Goal: Task Accomplishment & Management: Manage account settings

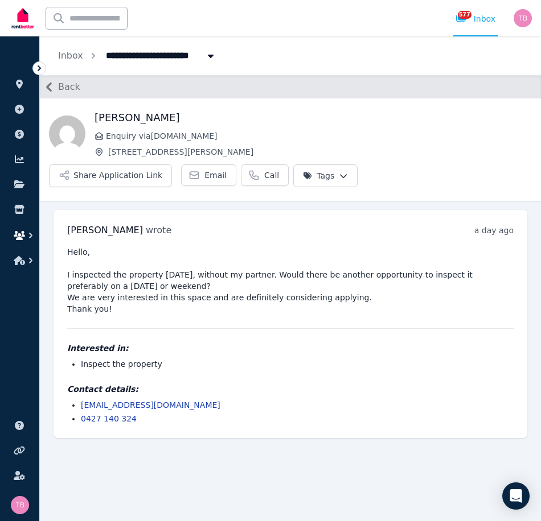
click at [22, 232] on icon "button" at bounding box center [19, 235] width 11 height 9
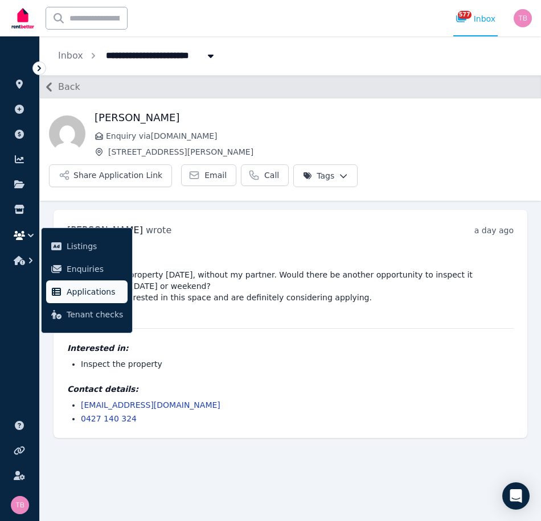
click at [72, 286] on span "Applications" at bounding box center [95, 292] width 56 height 14
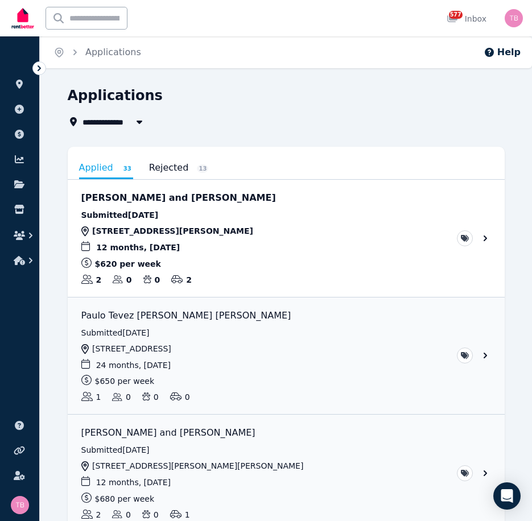
click at [110, 119] on span "All Properties" at bounding box center [119, 122] width 73 height 14
type input "**********"
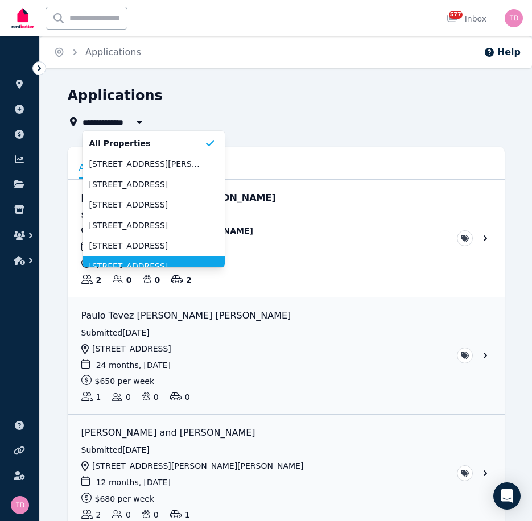
click at [130, 265] on li "[STREET_ADDRESS]" at bounding box center [154, 266] width 142 height 20
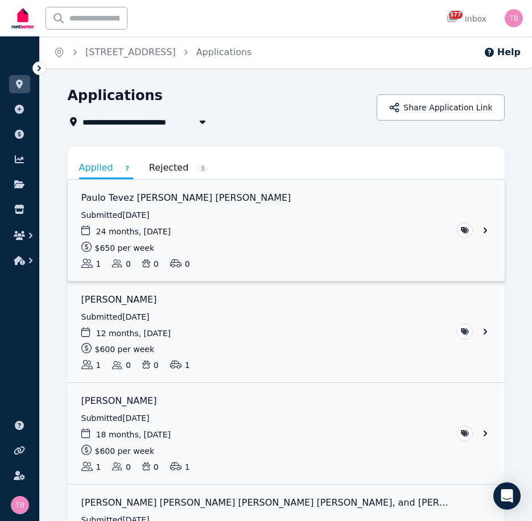
click at [486, 232] on link "View application: Paulo Tevez Teixeira Mendes" at bounding box center [286, 230] width 437 height 101
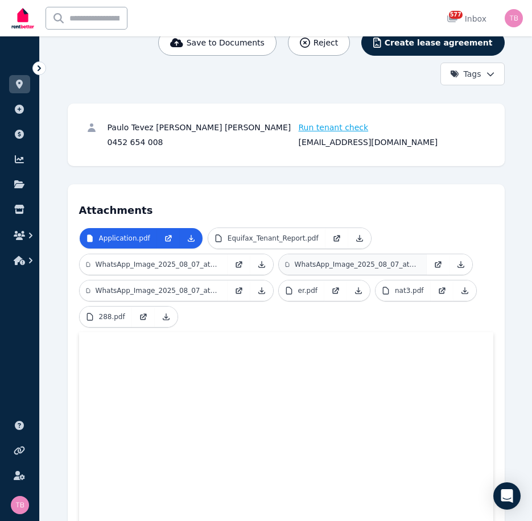
scroll to position [171, 0]
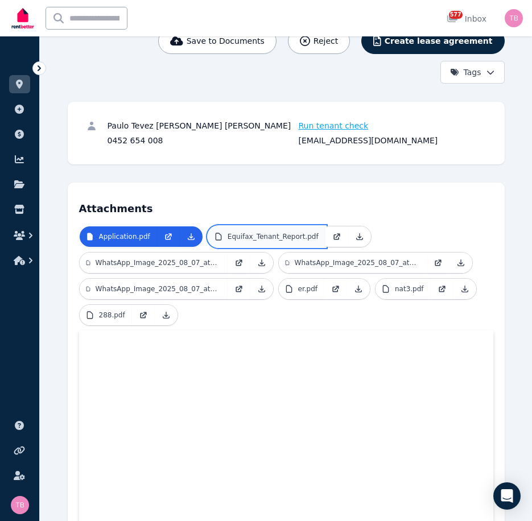
click at [279, 232] on p "Equifax_Tenant_Report.pdf" at bounding box center [273, 236] width 91 height 9
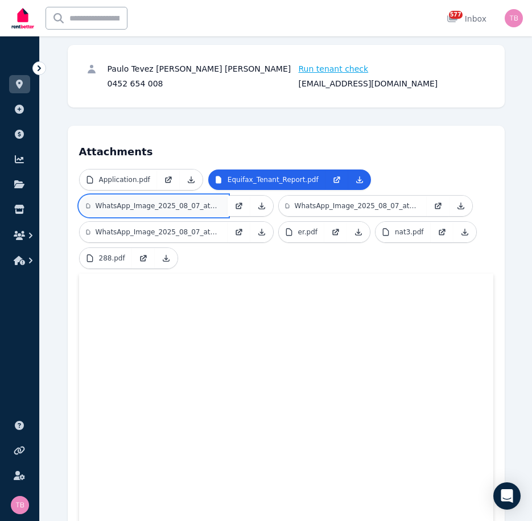
click at [169, 201] on p "WhatsApp_Image_2025_08_07_at_15.28.46_d79c18da.jpg" at bounding box center [158, 205] width 125 height 9
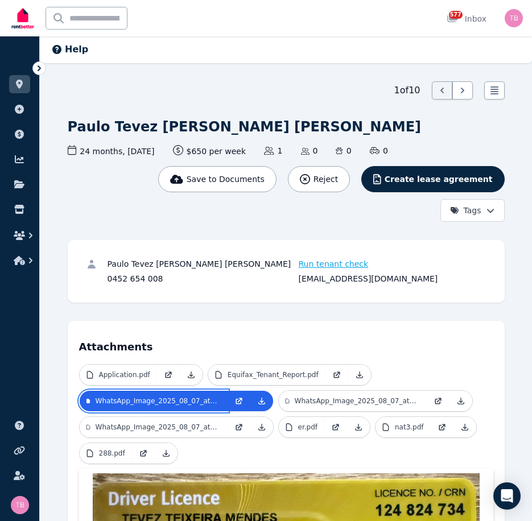
scroll to position [228, 0]
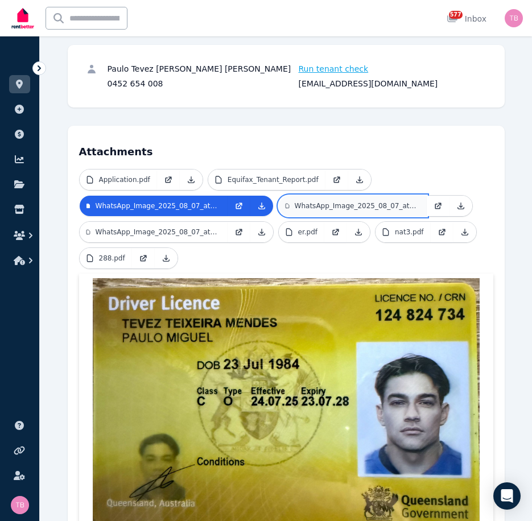
click at [335, 201] on p "WhatsApp_Image_2025_08_07_at_15.28.47_5c007c82.jpg" at bounding box center [357, 205] width 125 height 9
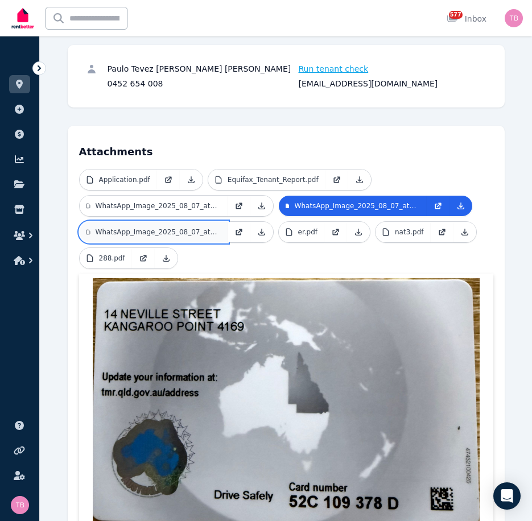
click at [135, 228] on p "WhatsApp_Image_2025_08_07_at_15.28.47_e6c760a2.jpg" at bounding box center [158, 232] width 125 height 9
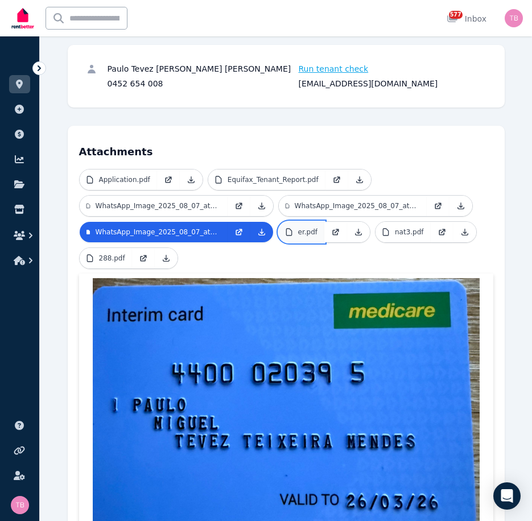
click at [308, 228] on p "er.pdf" at bounding box center [308, 232] width 20 height 9
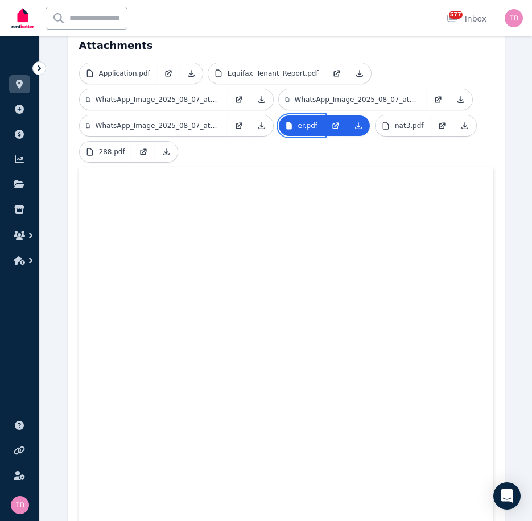
scroll to position [341, 0]
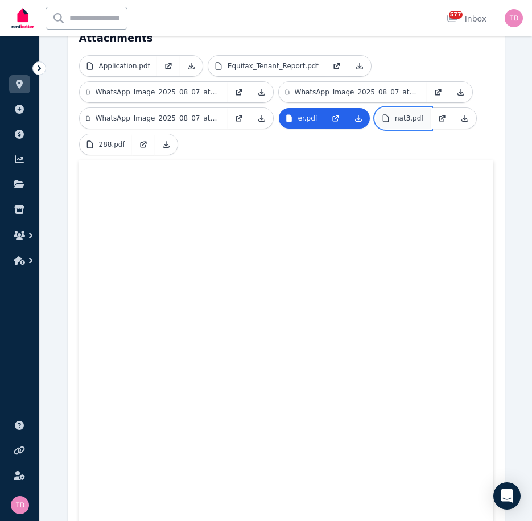
click at [396, 114] on p "nat3.pdf" at bounding box center [409, 118] width 29 height 9
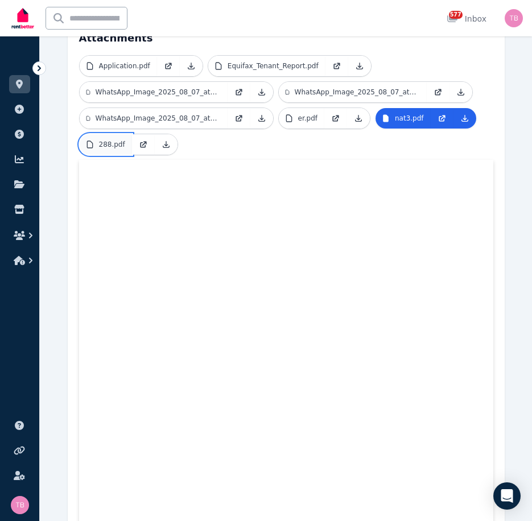
click at [109, 140] on p "288.pdf" at bounding box center [112, 144] width 26 height 9
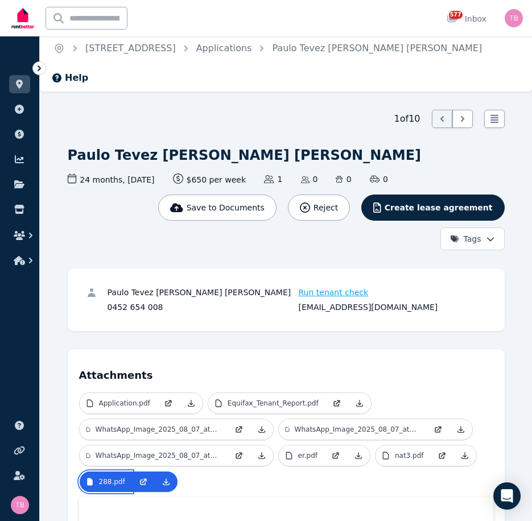
scroll to position [0, 0]
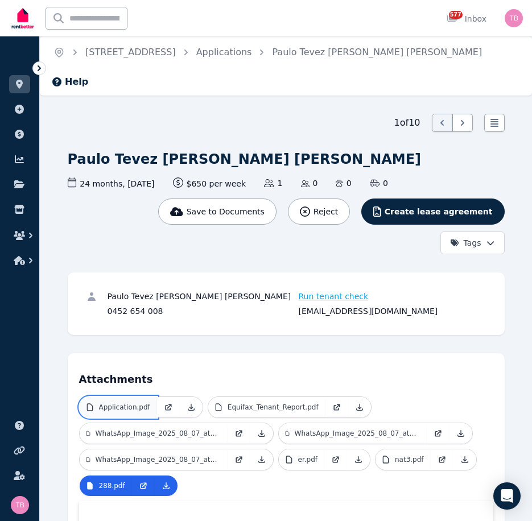
click at [112, 403] on p "Application.pdf" at bounding box center [124, 407] width 51 height 9
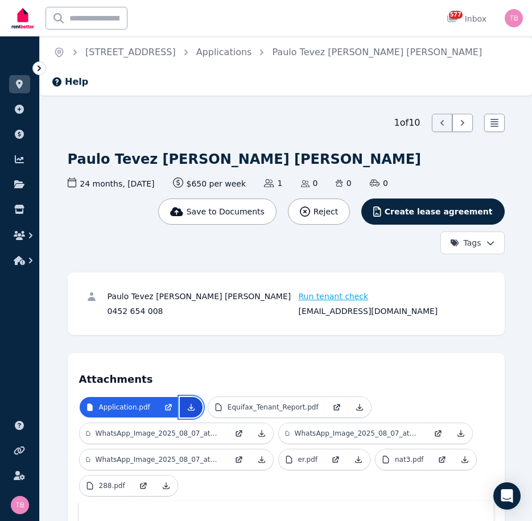
click at [188, 404] on icon at bounding box center [191, 407] width 6 height 6
click at [356, 456] on icon at bounding box center [359, 459] width 6 height 6
click at [112, 481] on p "288.pdf" at bounding box center [112, 485] width 26 height 9
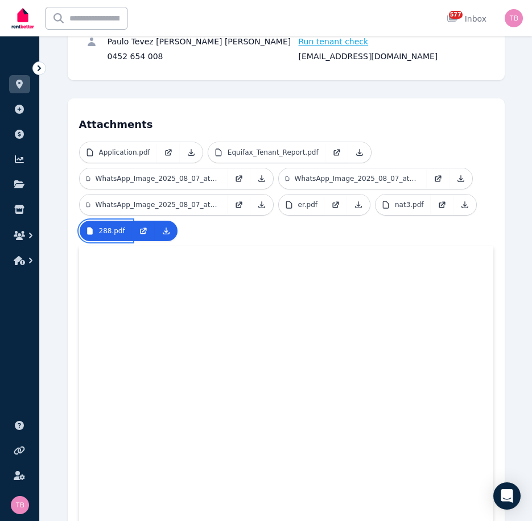
scroll to position [284, 0]
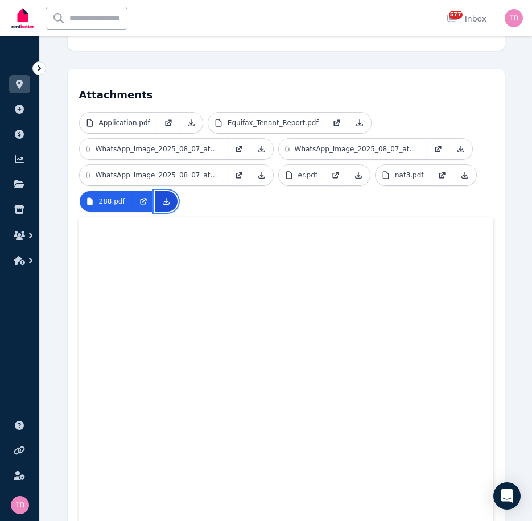
click at [163, 197] on icon at bounding box center [166, 201] width 9 height 9
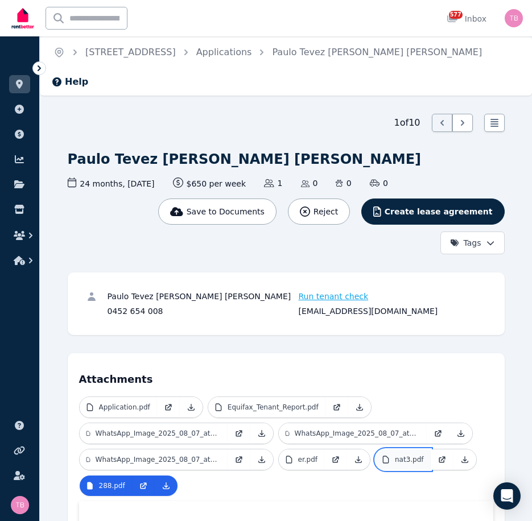
click at [403, 455] on p "nat3.pdf" at bounding box center [409, 459] width 29 height 9
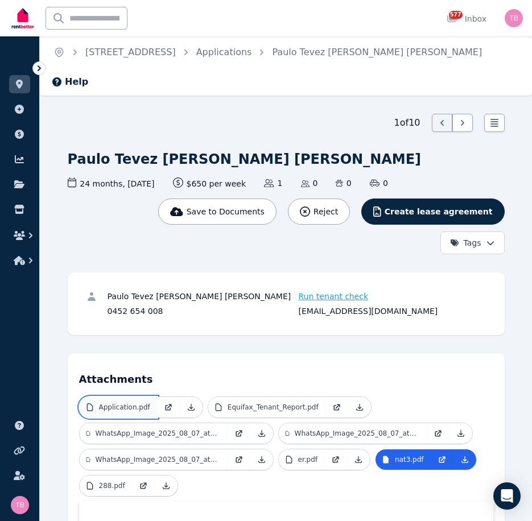
click at [114, 403] on p "Application.pdf" at bounding box center [124, 407] width 51 height 9
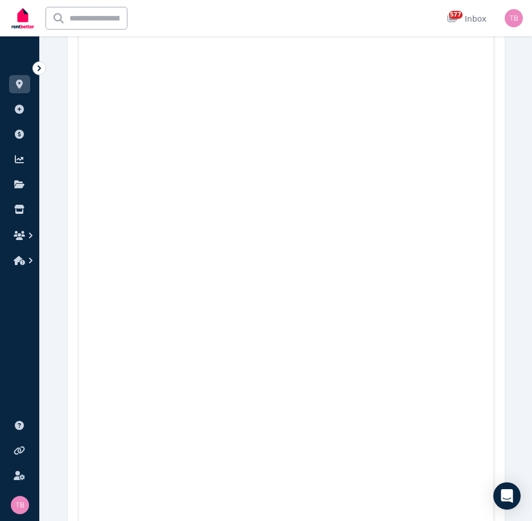
scroll to position [1536, 0]
